Goal: Browse casually

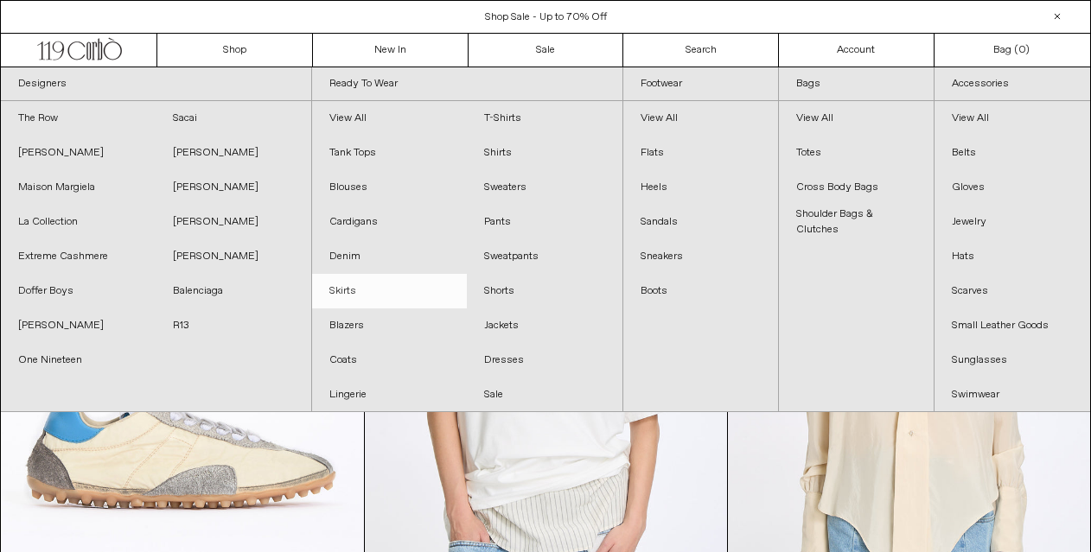
click at [387, 295] on link "Skirts" at bounding box center [389, 291] width 155 height 35
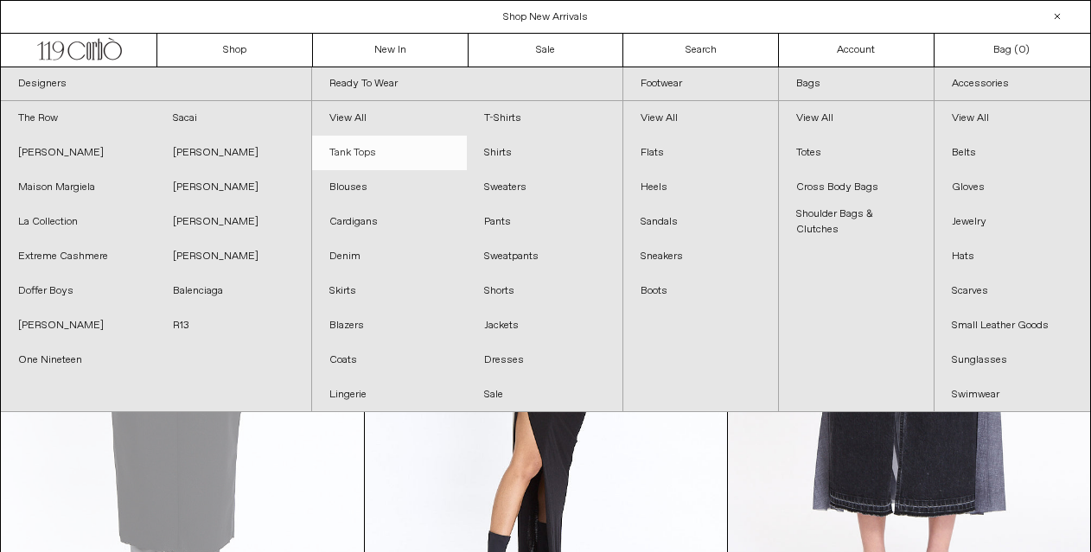
click at [365, 151] on link "Tank Tops" at bounding box center [389, 153] width 155 height 35
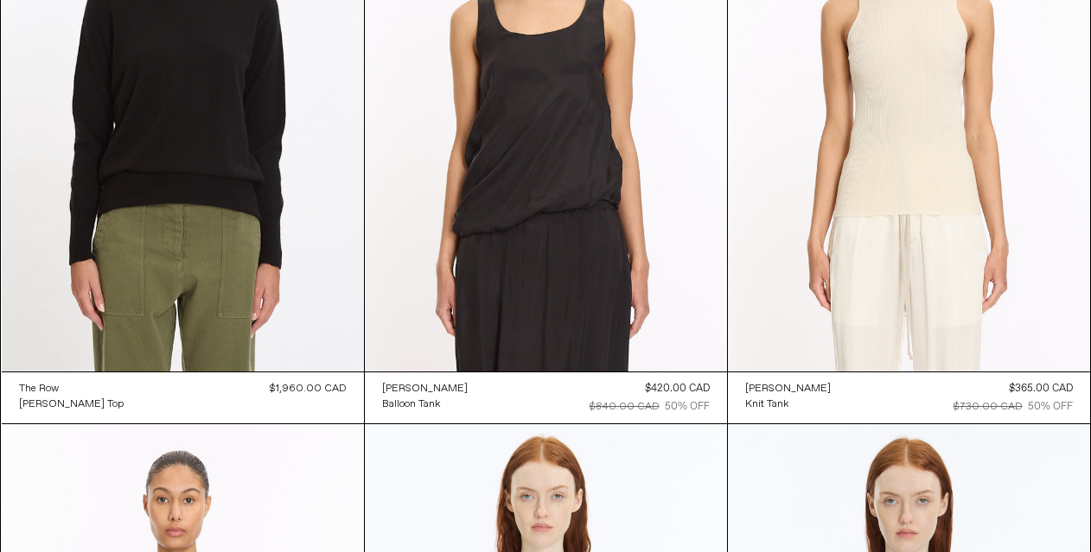
scroll to position [856, 0]
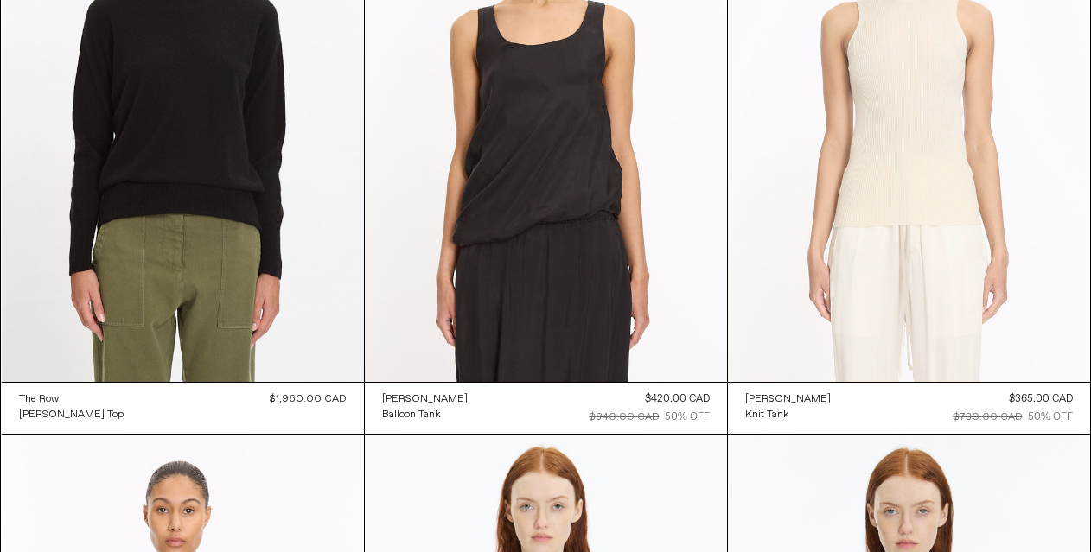
click at [906, 320] on at bounding box center [909, 111] width 362 height 544
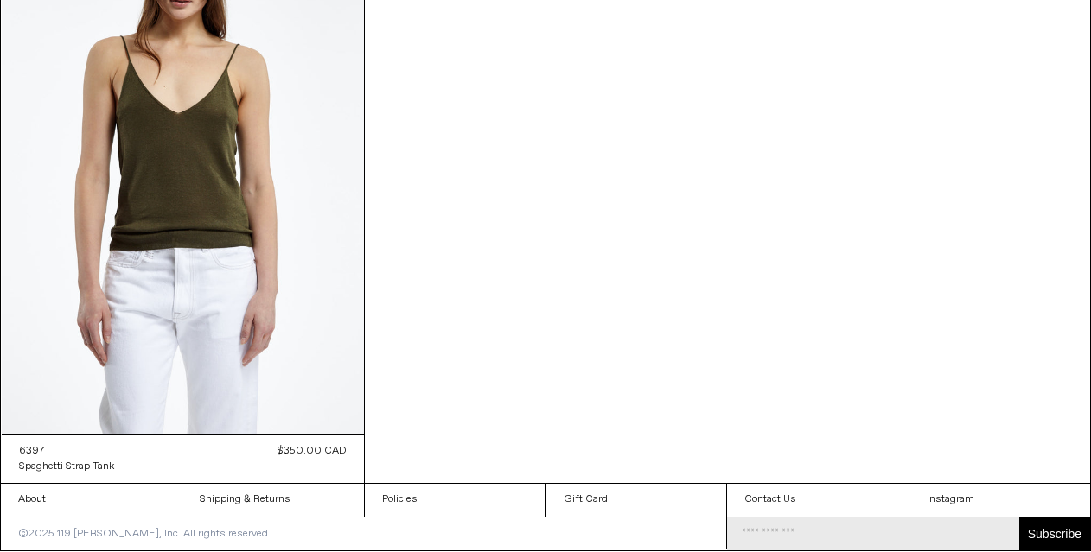
scroll to position [2601, 0]
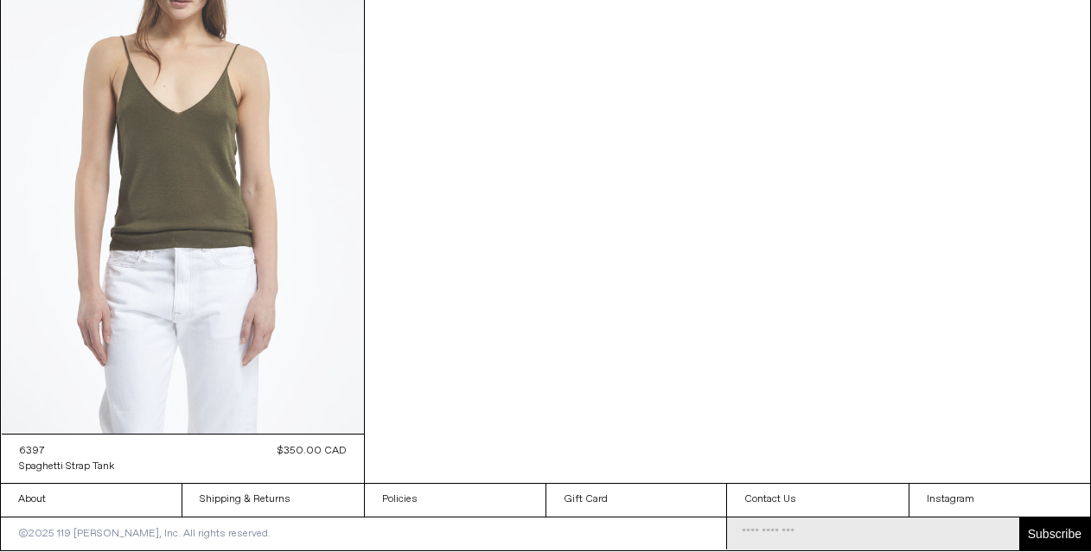
click at [249, 256] on at bounding box center [183, 162] width 362 height 544
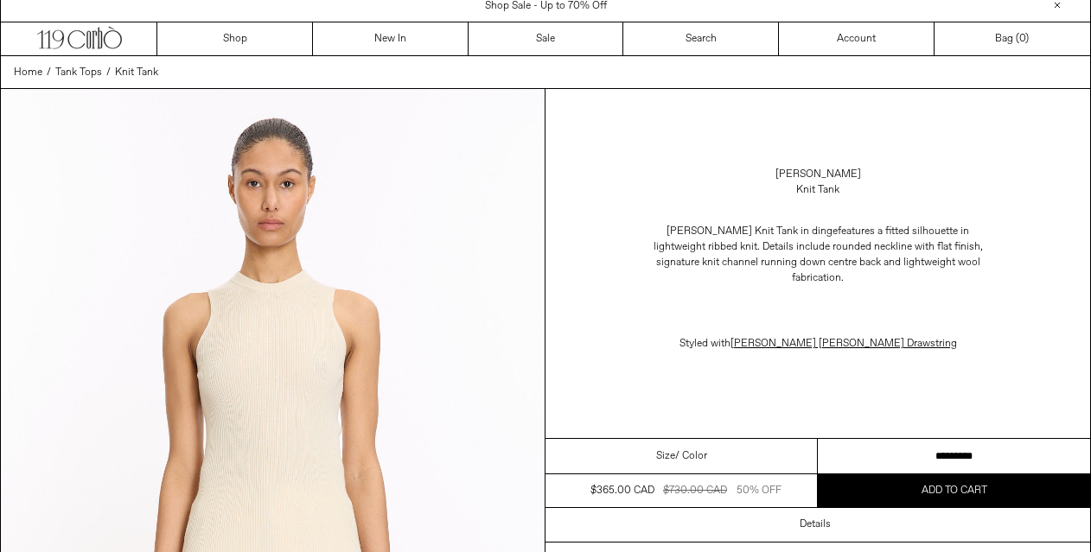
scroll to position [246, 0]
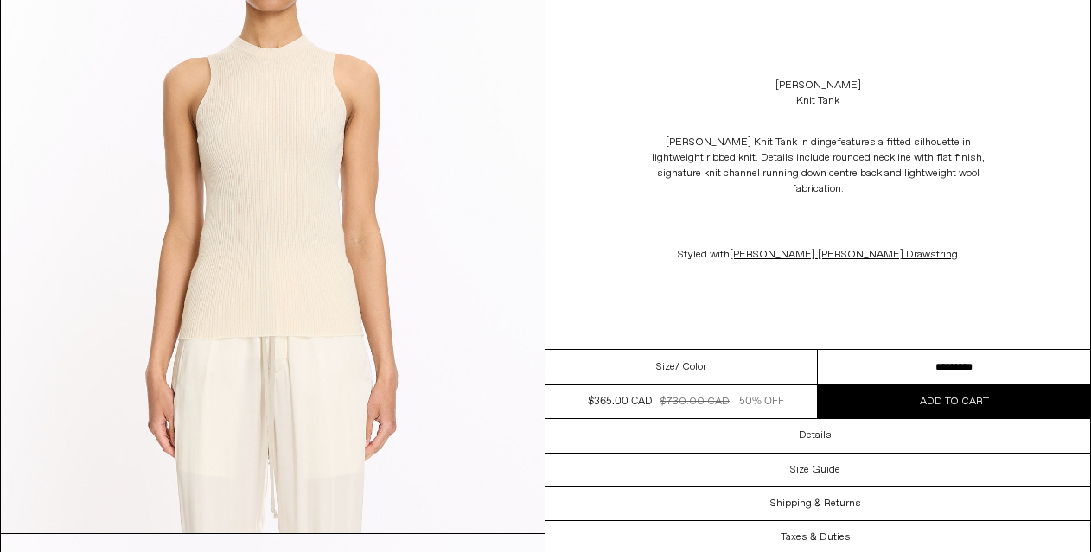
click at [938, 363] on select "**********" at bounding box center [954, 367] width 272 height 35
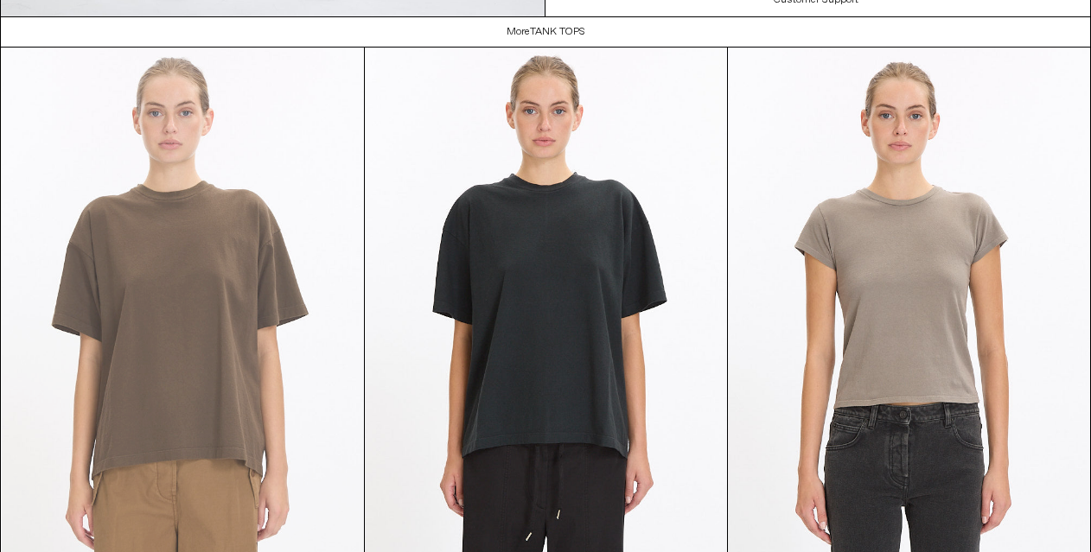
scroll to position [4166, 0]
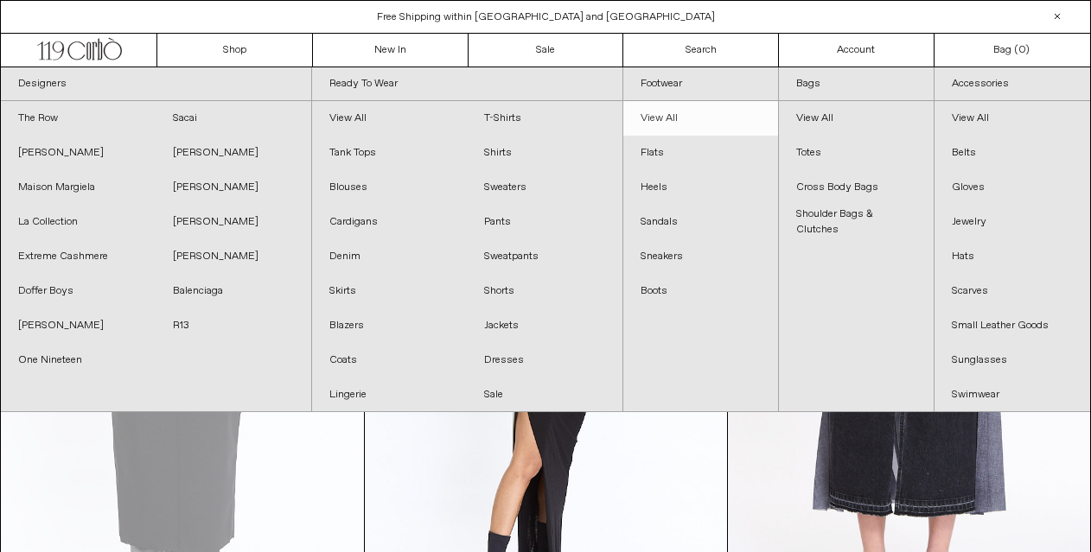
click at [666, 118] on link "View All" at bounding box center [700, 118] width 155 height 35
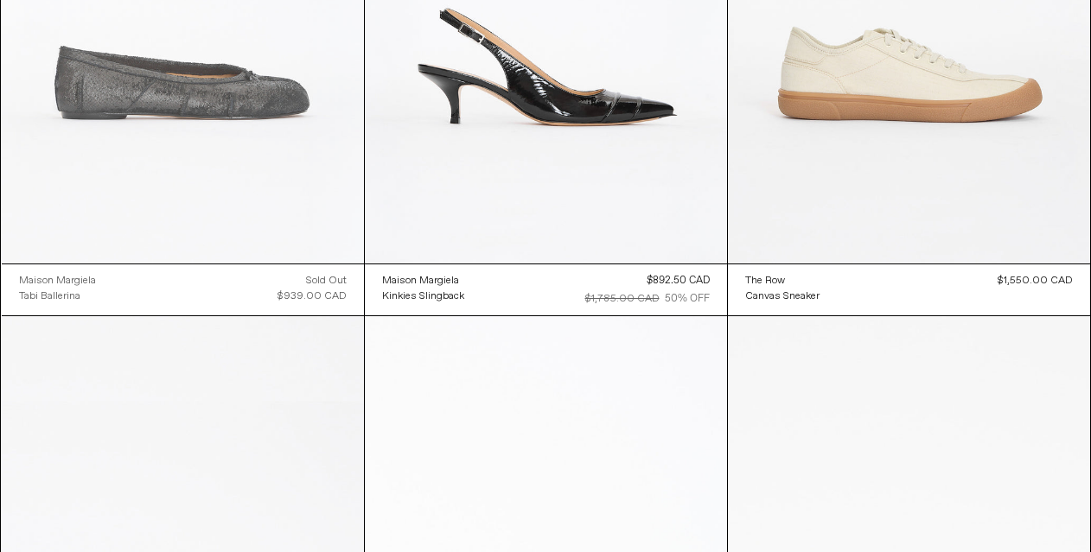
scroll to position [5118, 0]
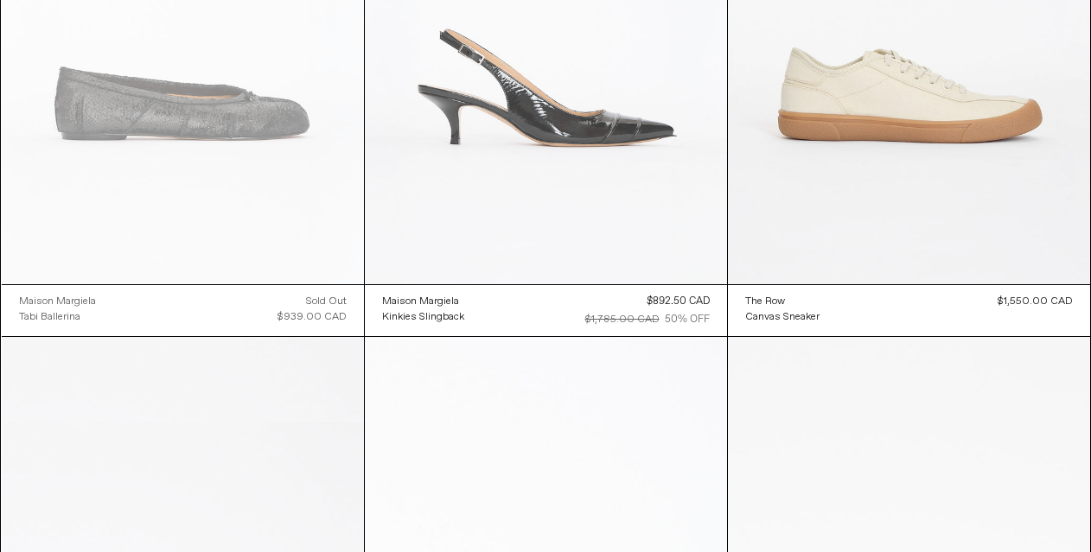
click at [507, 199] on at bounding box center [546, 13] width 362 height 544
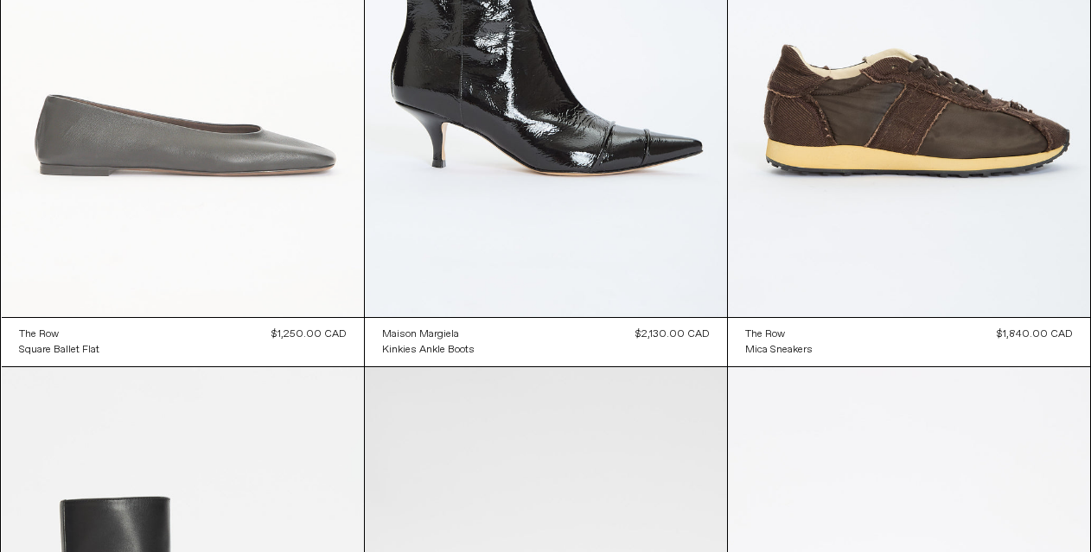
scroll to position [6281, 0]
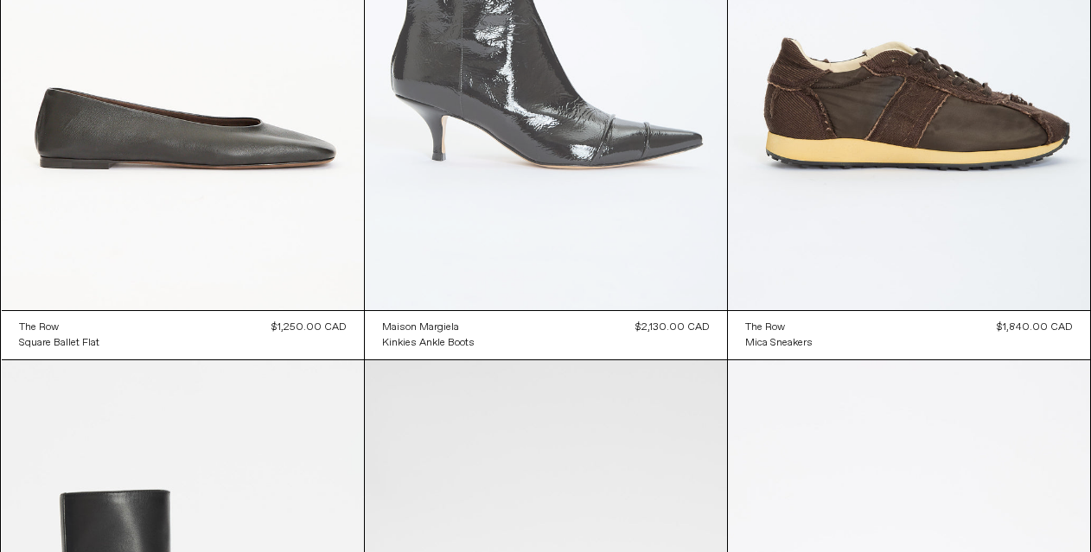
click at [506, 211] on at bounding box center [546, 39] width 362 height 544
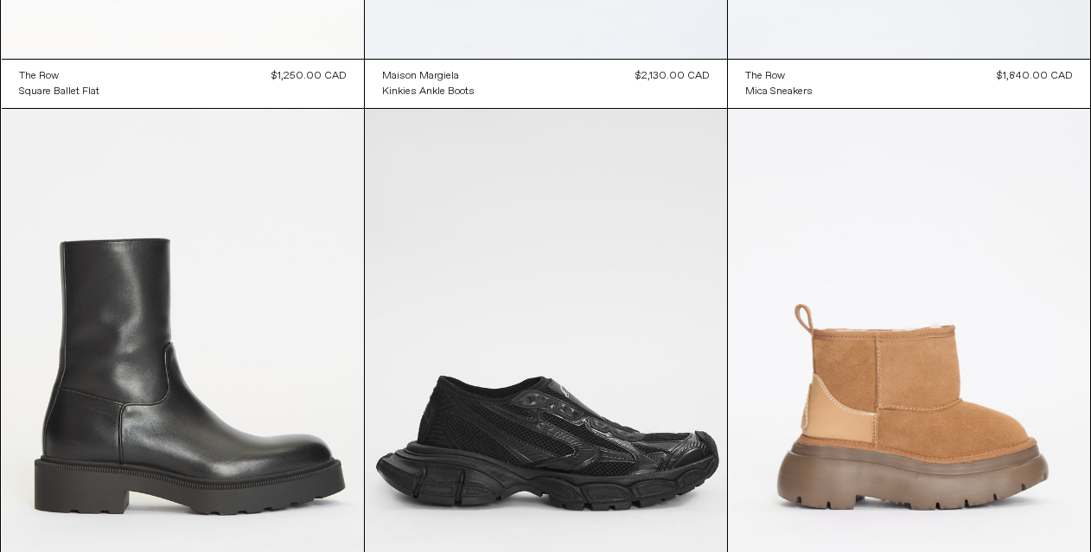
scroll to position [6469, 0]
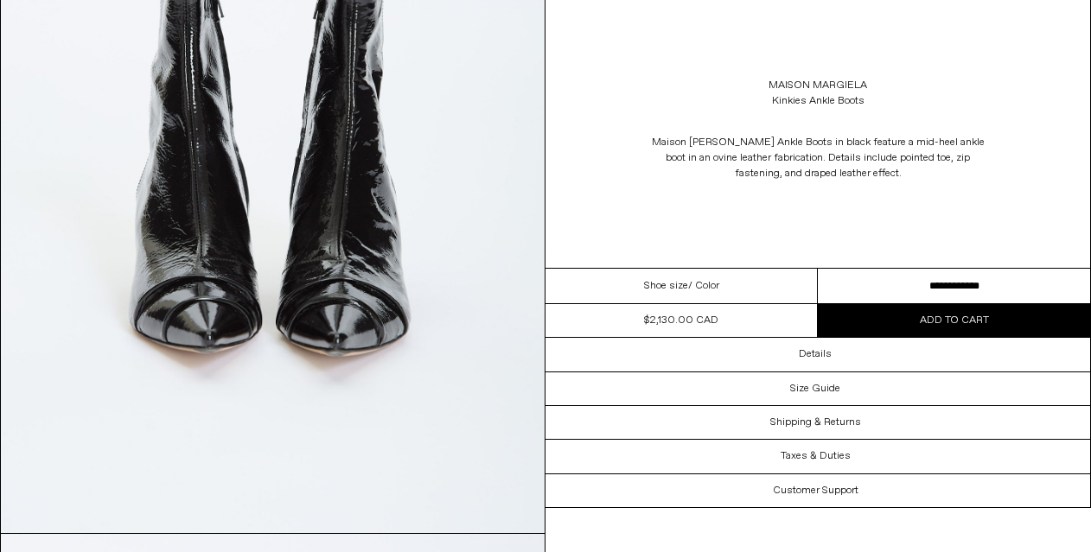
scroll to position [787, 0]
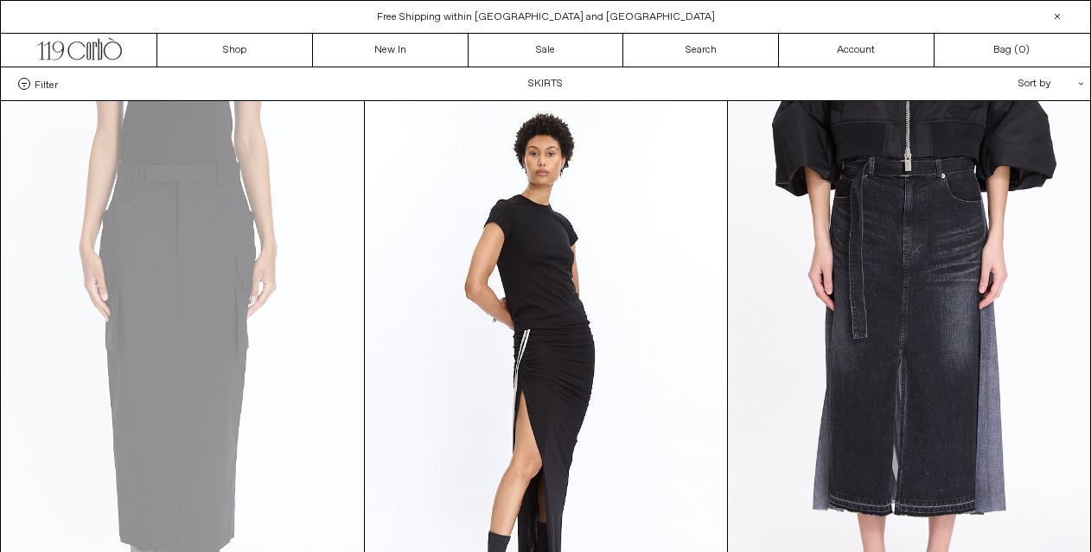
scroll to position [3, 0]
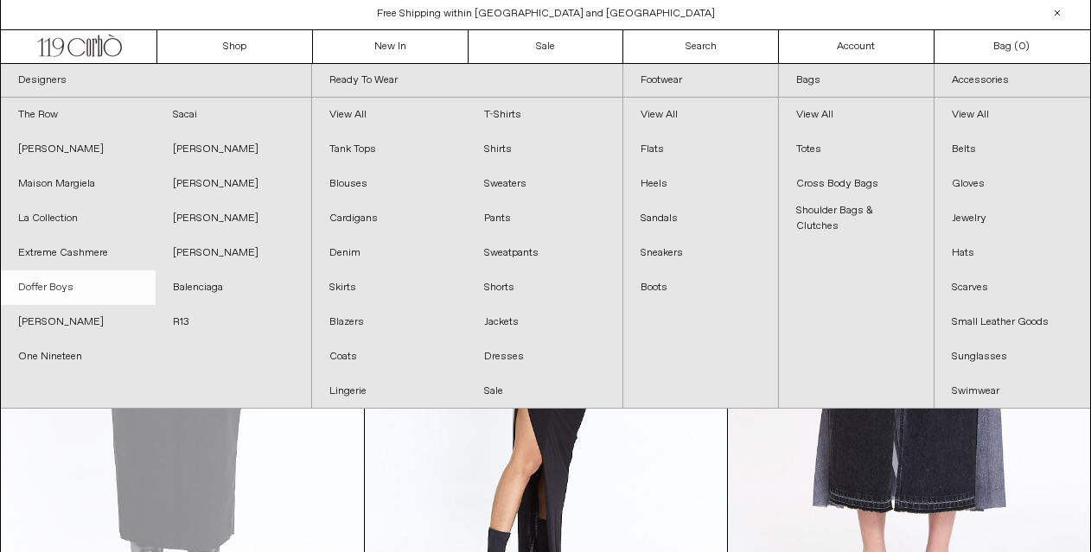
click at [53, 289] on link "Doffer Boys" at bounding box center [78, 288] width 155 height 35
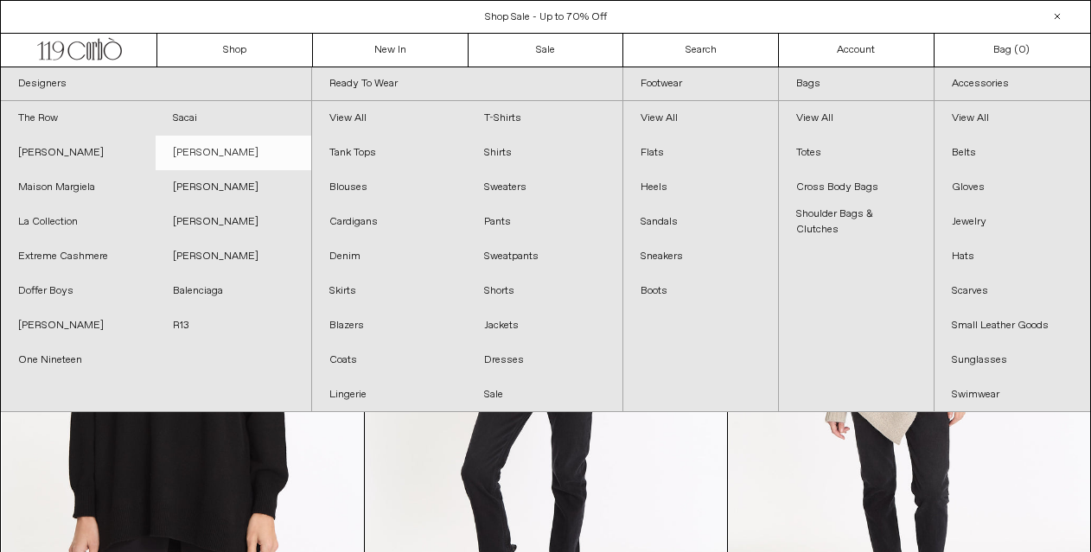
click at [217, 153] on link "[PERSON_NAME]" at bounding box center [233, 153] width 155 height 35
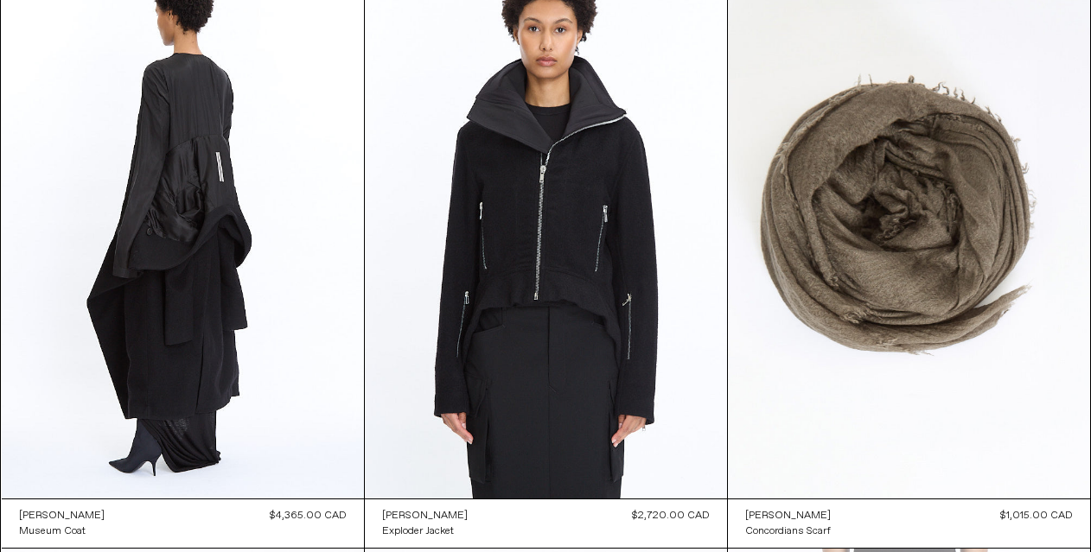
scroll to position [1927, 0]
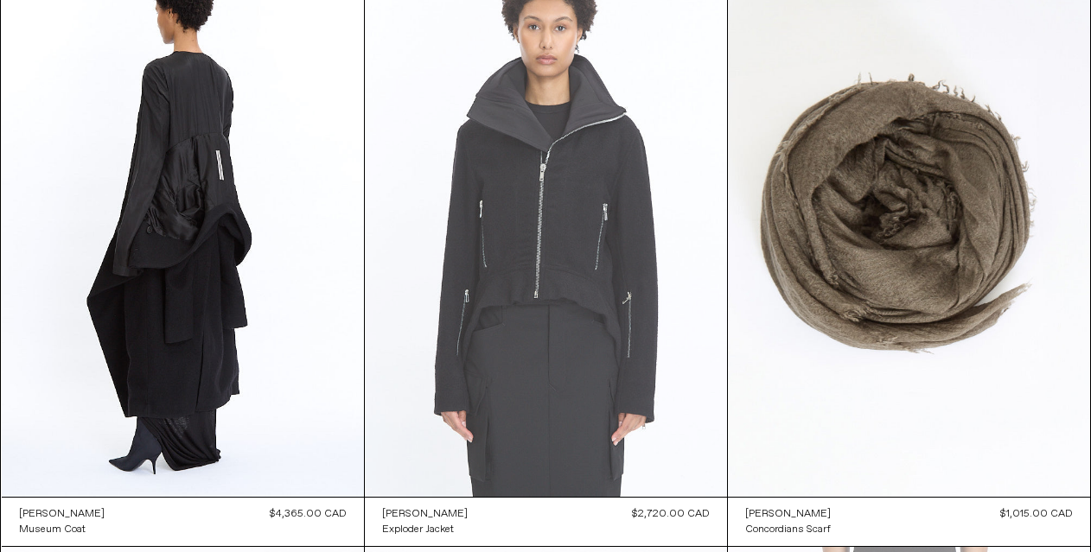
click at [546, 269] on at bounding box center [546, 226] width 362 height 544
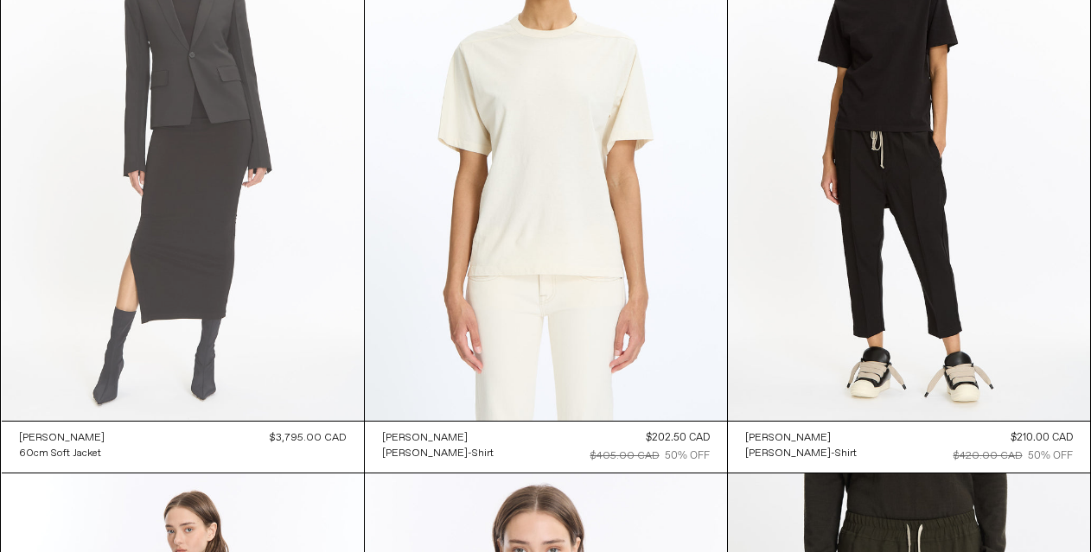
scroll to position [4977, 0]
click at [287, 266] on at bounding box center [183, 148] width 362 height 544
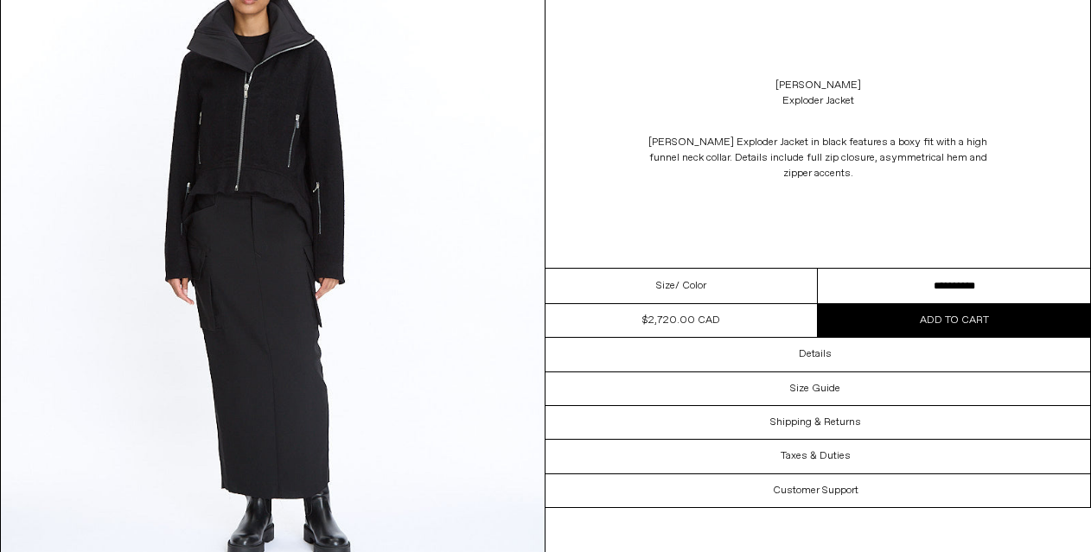
scroll to position [2919, 0]
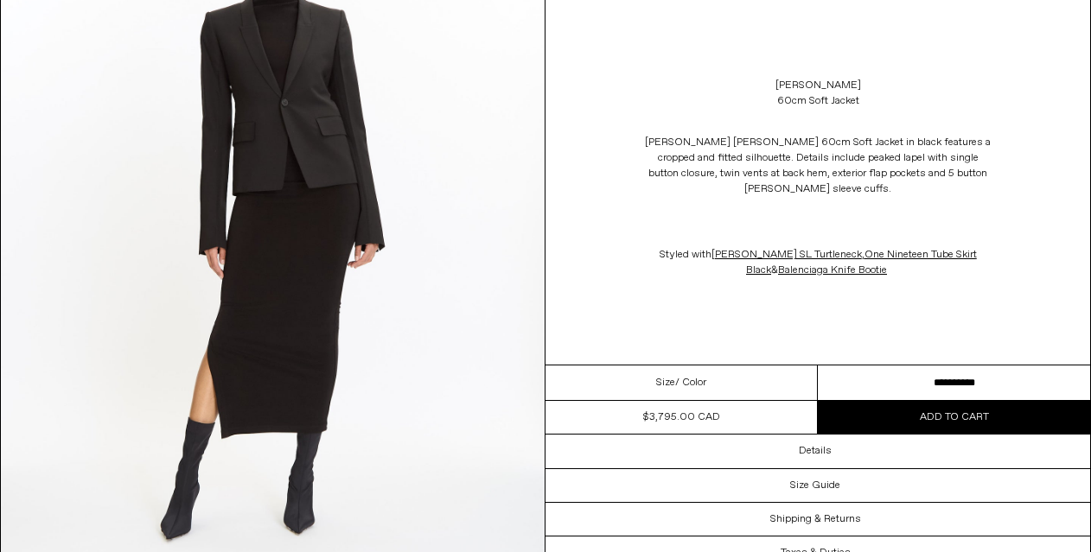
select select "**********"
